Goal: Book appointment/travel/reservation

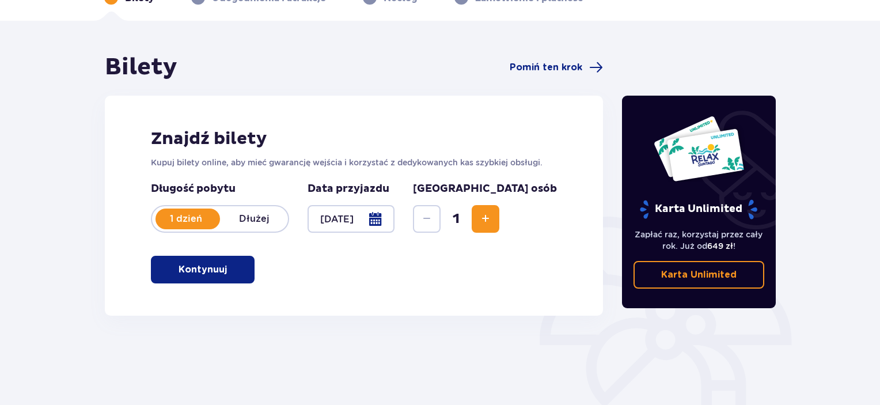
scroll to position [67, 0]
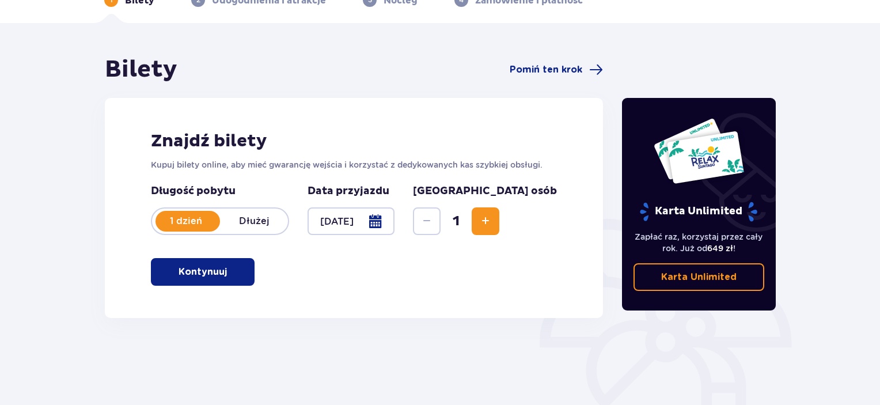
click at [205, 267] on p "Kontynuuj" at bounding box center [203, 272] width 48 height 13
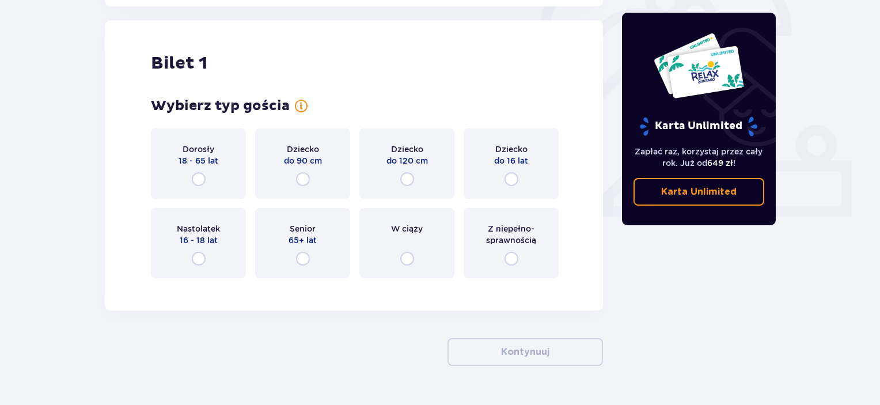
scroll to position [385, 0]
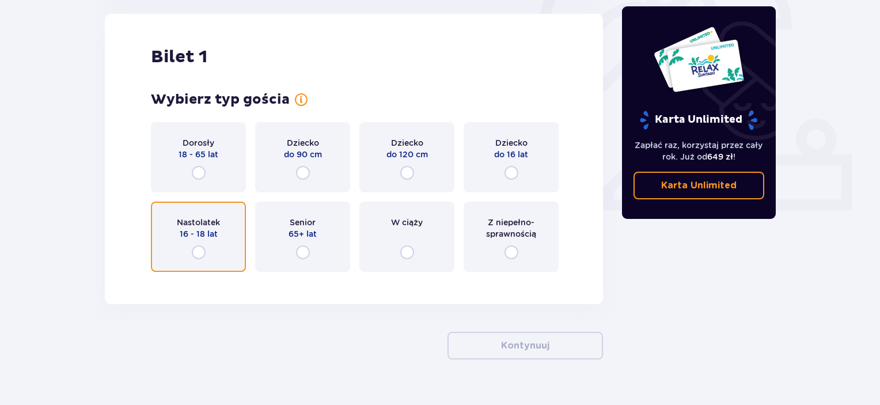
click at [194, 248] on input "radio" at bounding box center [199, 252] width 14 height 14
radio input "true"
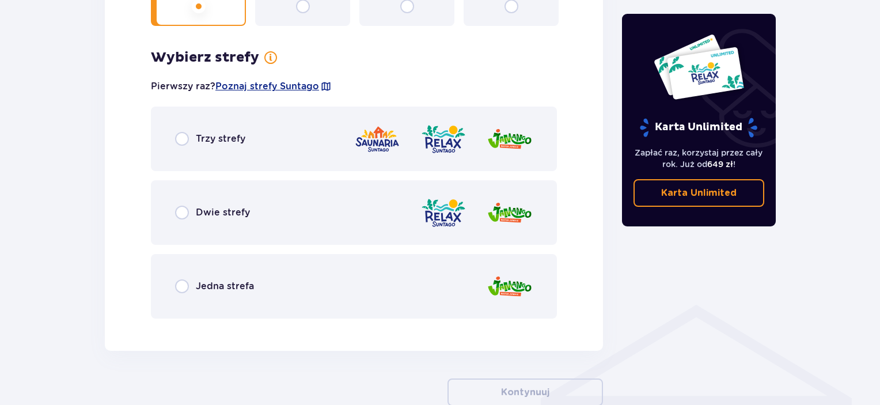
scroll to position [666, 0]
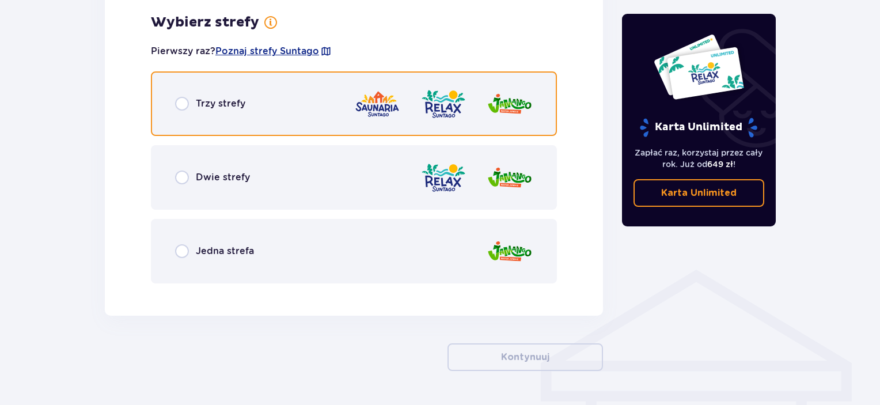
drag, startPoint x: 182, startPoint y: 101, endPoint x: 190, endPoint y: 138, distance: 37.1
click at [182, 100] on input "radio" at bounding box center [182, 104] width 14 height 14
radio input "true"
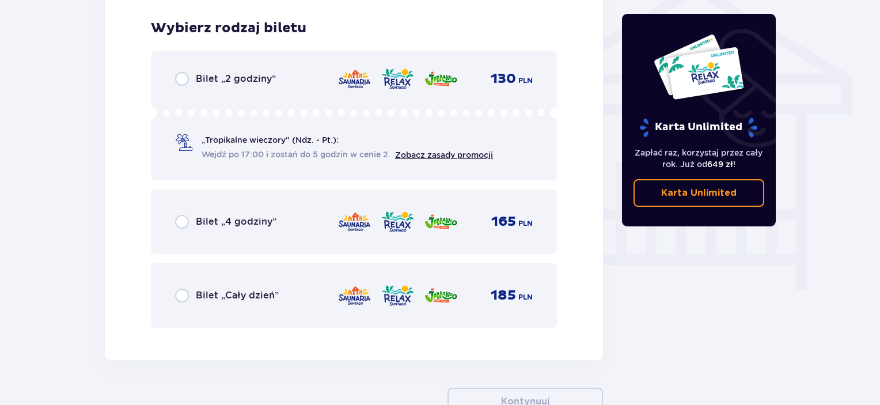
scroll to position [958, 0]
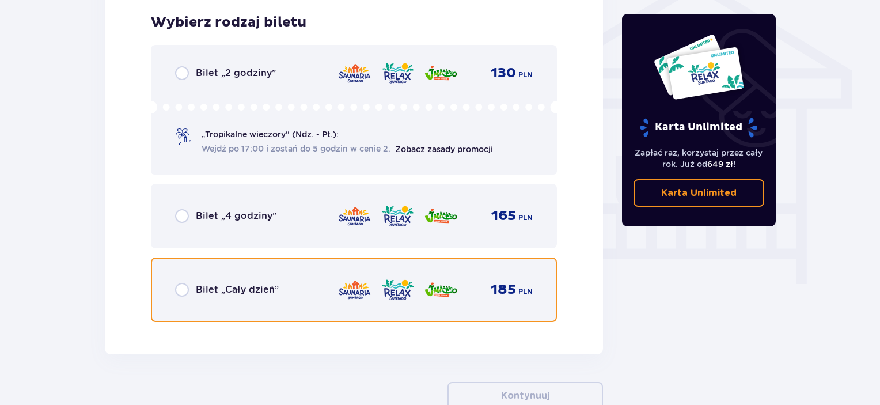
click at [183, 285] on input "radio" at bounding box center [182, 290] width 14 height 14
radio input "true"
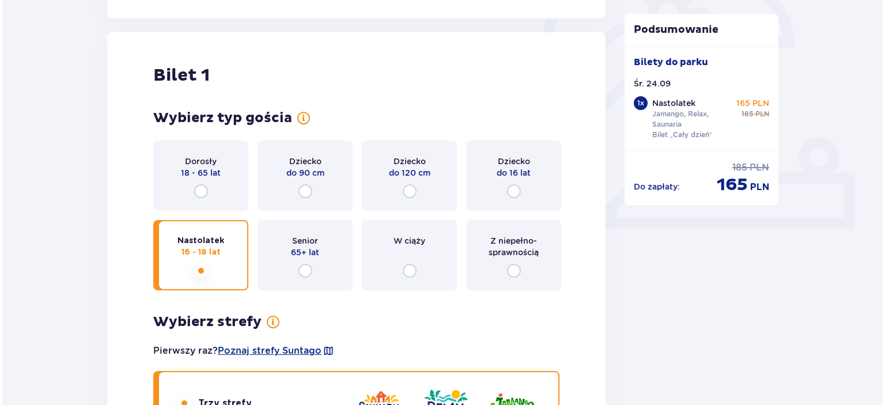
scroll to position [227, 0]
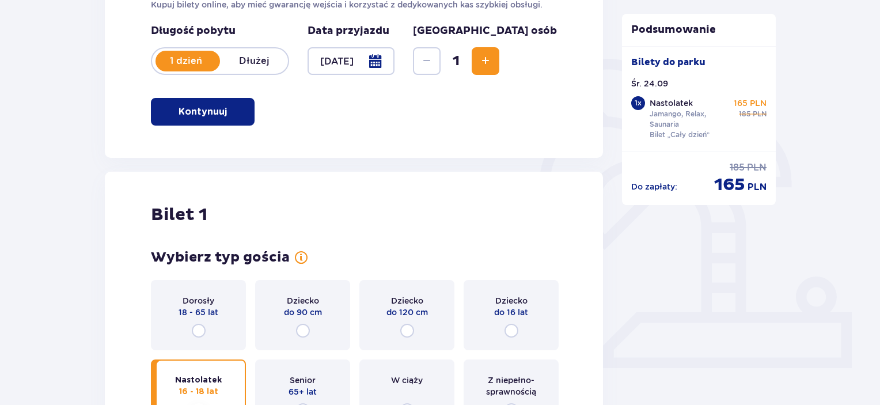
click at [395, 57] on div at bounding box center [351, 61] width 87 height 28
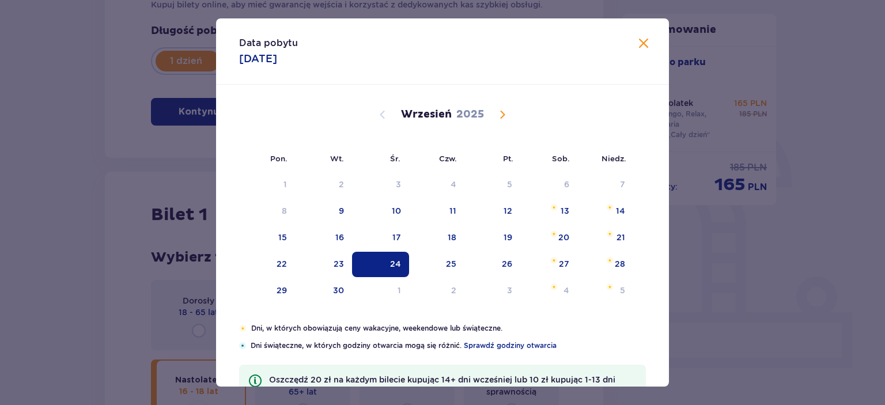
click at [500, 112] on span "Calendar" at bounding box center [502, 115] width 14 height 14
click at [501, 111] on span "Calendar" at bounding box center [502, 115] width 14 height 14
click at [503, 112] on span "Calendar" at bounding box center [502, 115] width 14 height 14
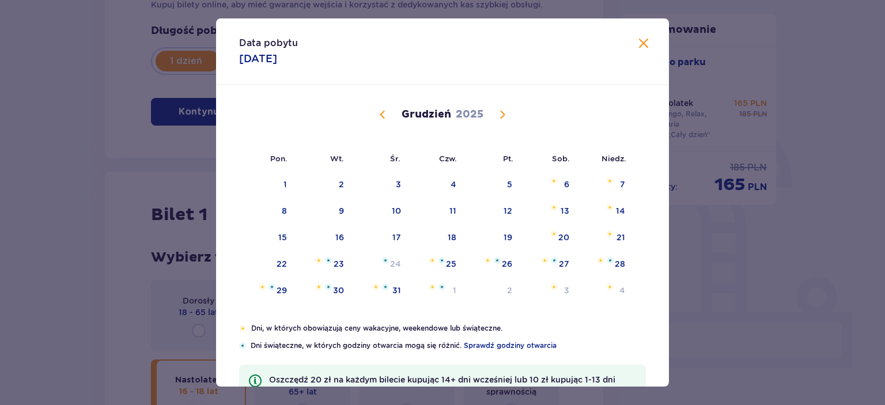
click at [497, 111] on span "Calendar" at bounding box center [502, 115] width 14 height 14
click at [498, 113] on span "Calendar" at bounding box center [502, 115] width 14 height 14
click at [504, 111] on span "Calendar" at bounding box center [502, 115] width 14 height 14
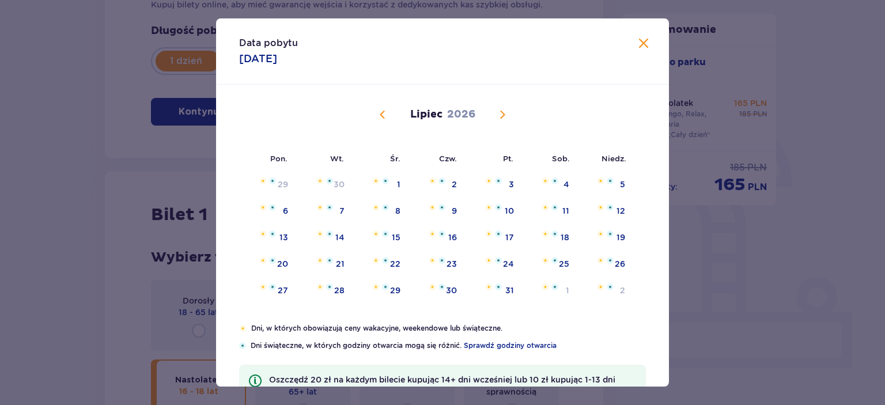
click at [378, 111] on span "Calendar" at bounding box center [383, 115] width 14 height 14
click at [383, 110] on span "Calendar" at bounding box center [383, 115] width 14 height 14
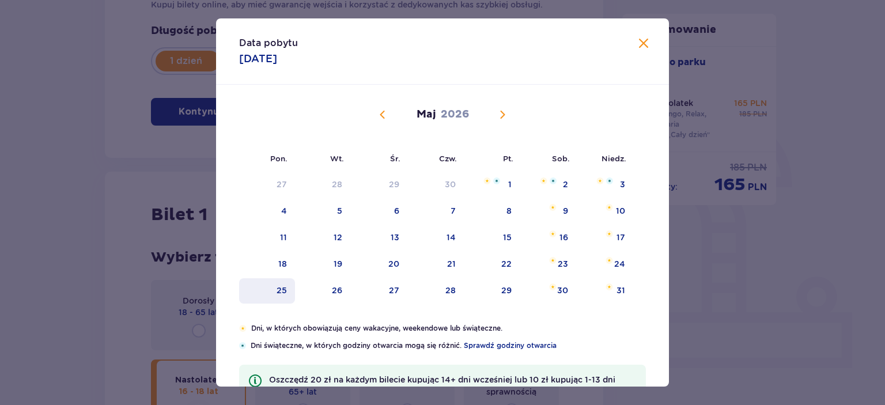
click at [281, 282] on div "25" at bounding box center [267, 290] width 56 height 25
type input "[DATE]"
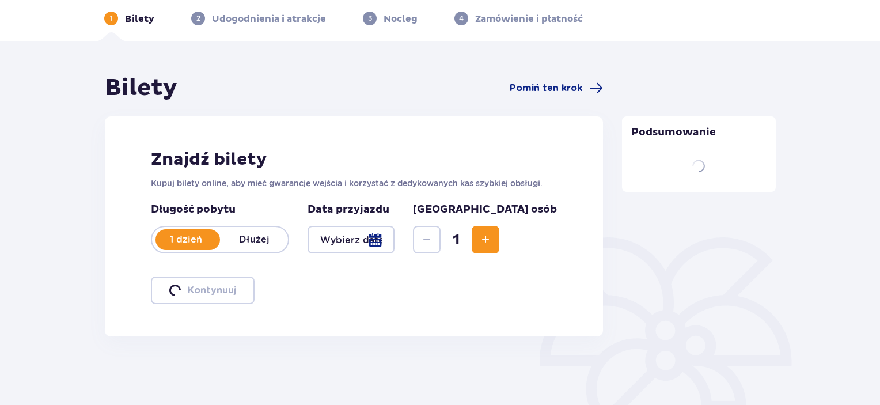
scroll to position [182, 0]
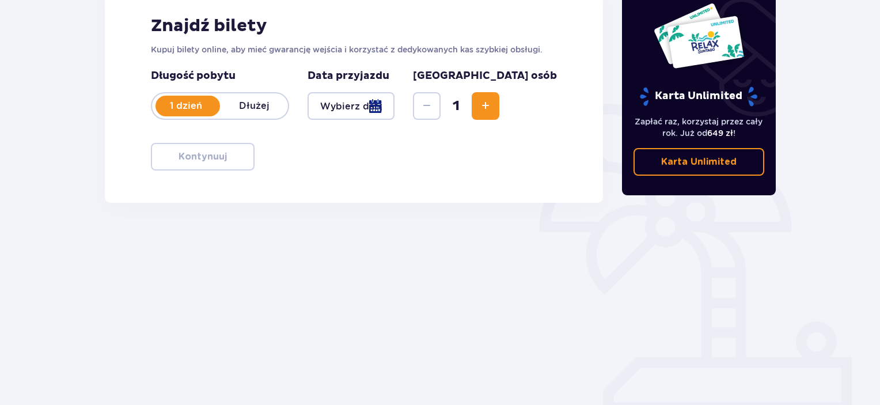
click at [492, 103] on span "Increase" at bounding box center [486, 106] width 14 height 14
click at [207, 101] on p "1 dzień" at bounding box center [186, 106] width 68 height 13
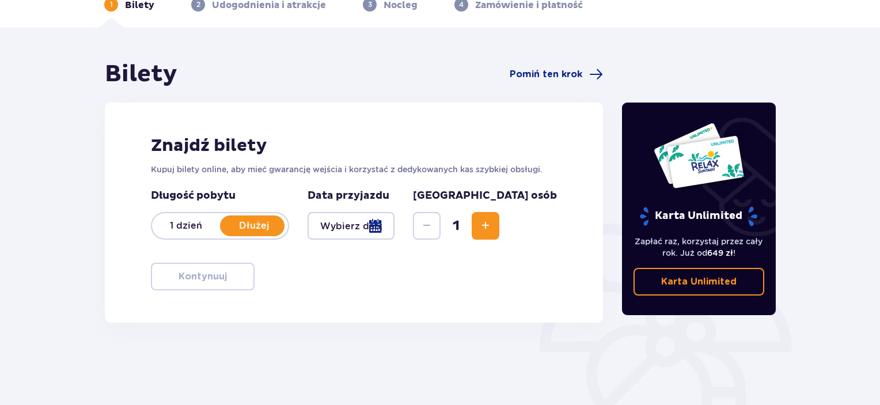
scroll to position [0, 0]
